Goal: Information Seeking & Learning: Learn about a topic

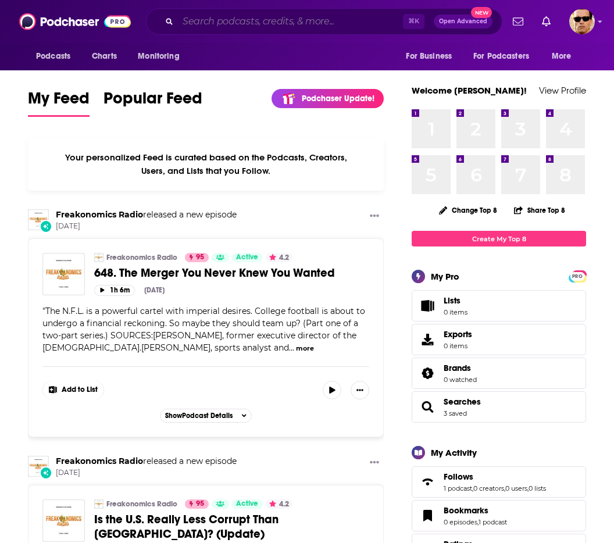
click at [223, 28] on input "Search podcasts, credits, & more..." at bounding box center [290, 21] width 225 height 19
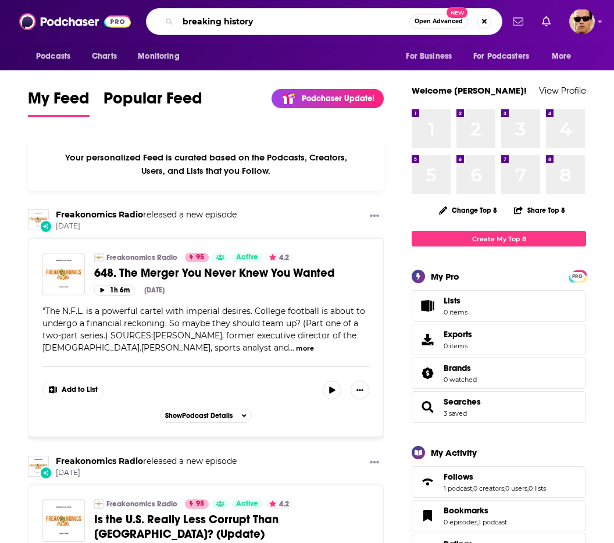
type input "breaking history"
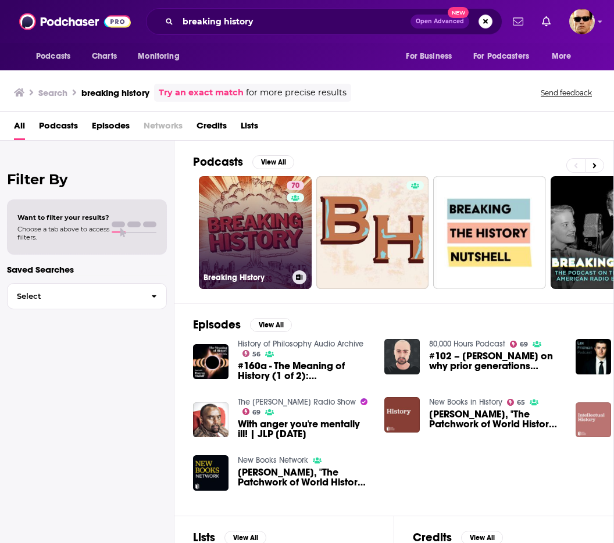
click at [248, 229] on link "70 Breaking History" at bounding box center [255, 232] width 113 height 113
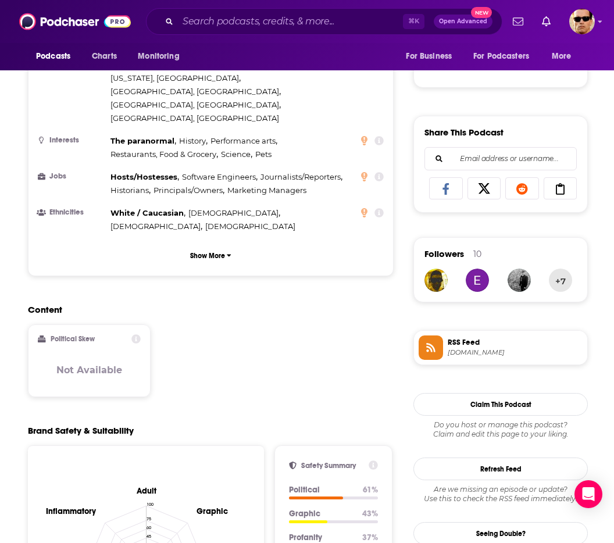
scroll to position [654, 0]
